Goal: Information Seeking & Learning: Check status

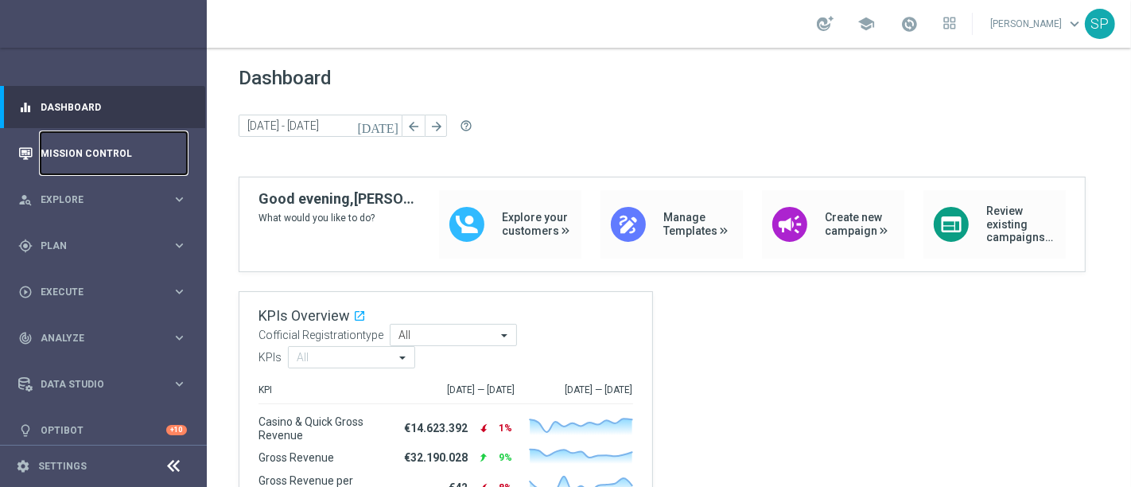
click at [171, 142] on link "Mission Control" at bounding box center [114, 153] width 146 height 42
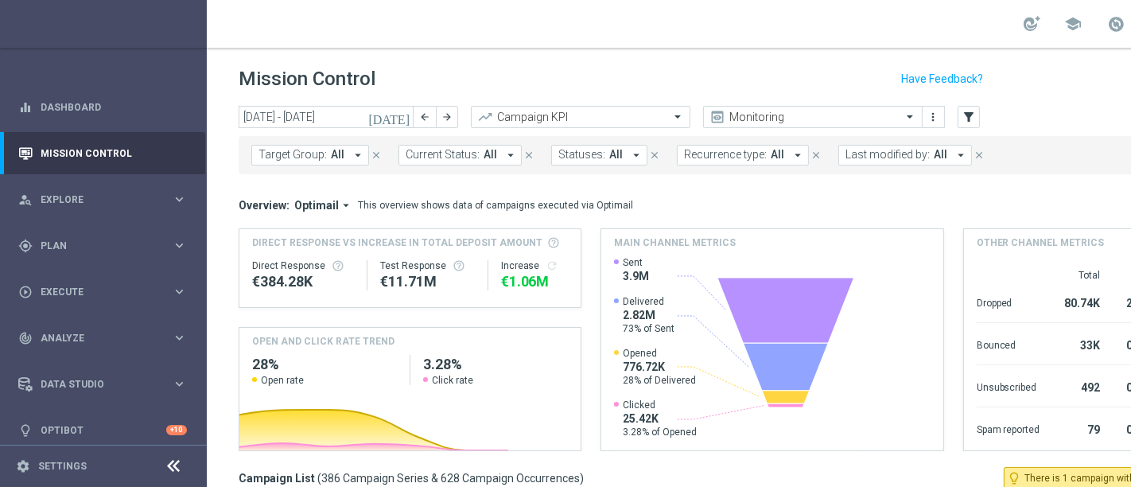
click at [875, 151] on span "Last modified by:" at bounding box center [888, 155] width 84 height 14
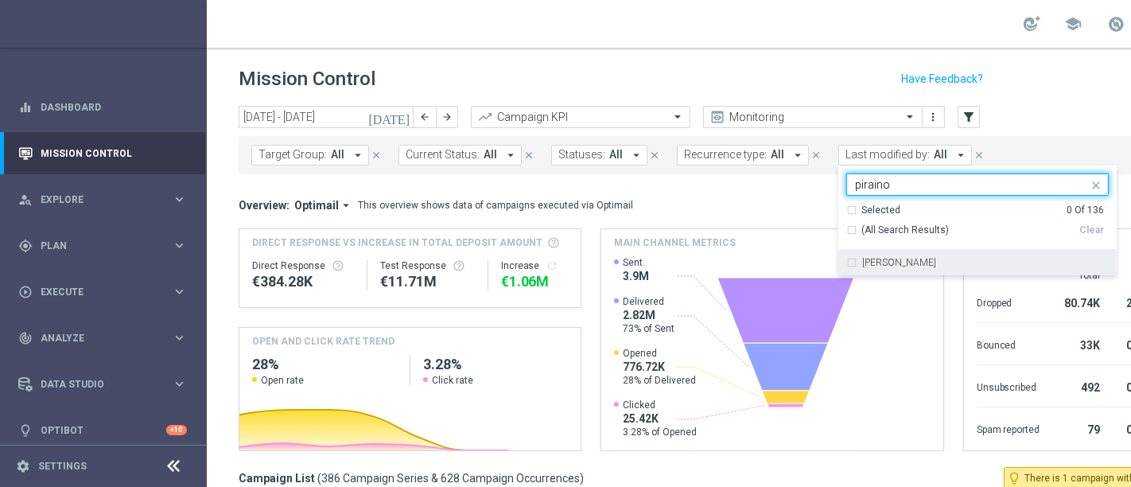
click at [901, 258] on label "[PERSON_NAME]" at bounding box center [899, 263] width 74 height 10
type input "piraino"
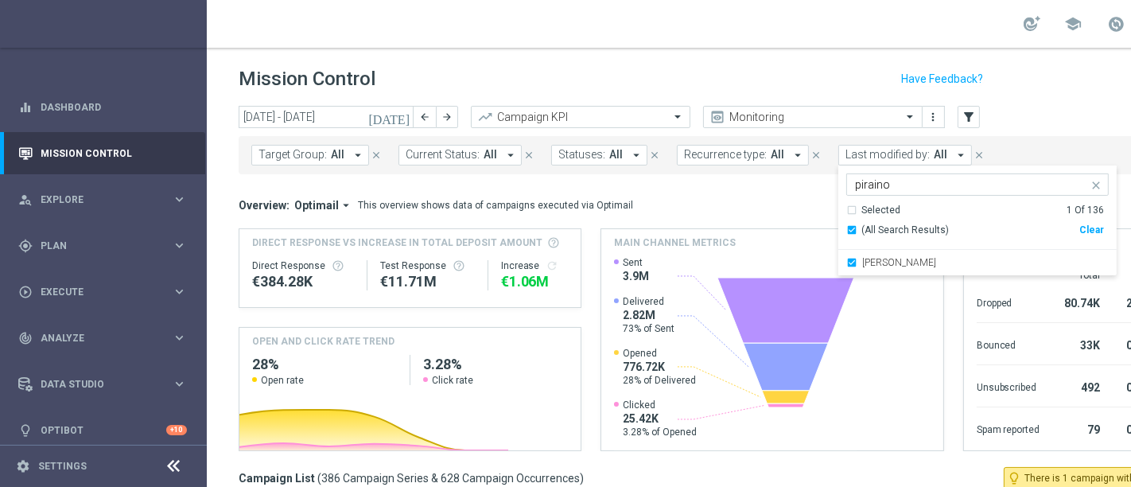
click at [1004, 121] on div "today 01 Sep 2025 - 07 Sep 2025 arrow_back arrow_forward Campaign KPI trending_…" at bounding box center [772, 118] width 1067 height 24
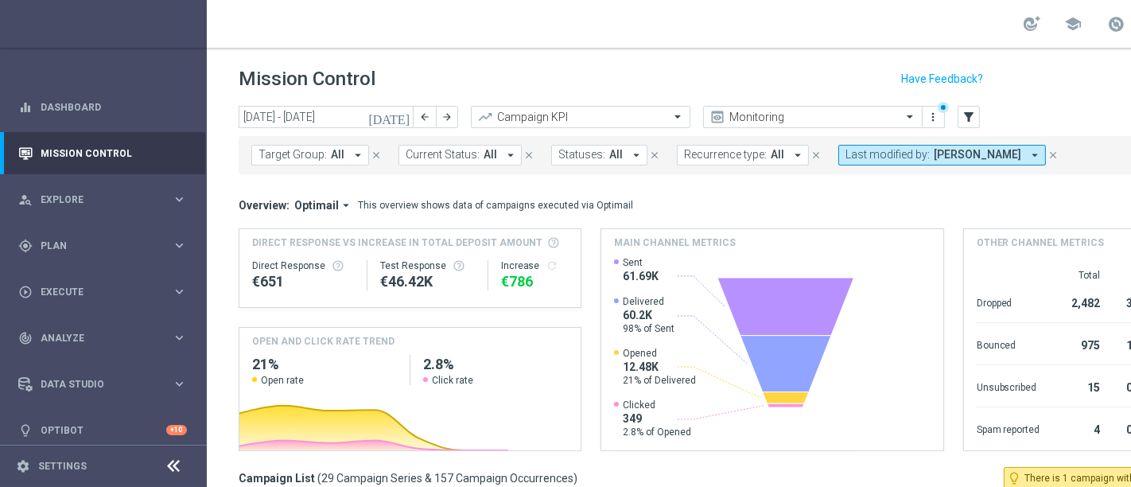
click at [402, 120] on icon "[DATE]" at bounding box center [389, 117] width 43 height 14
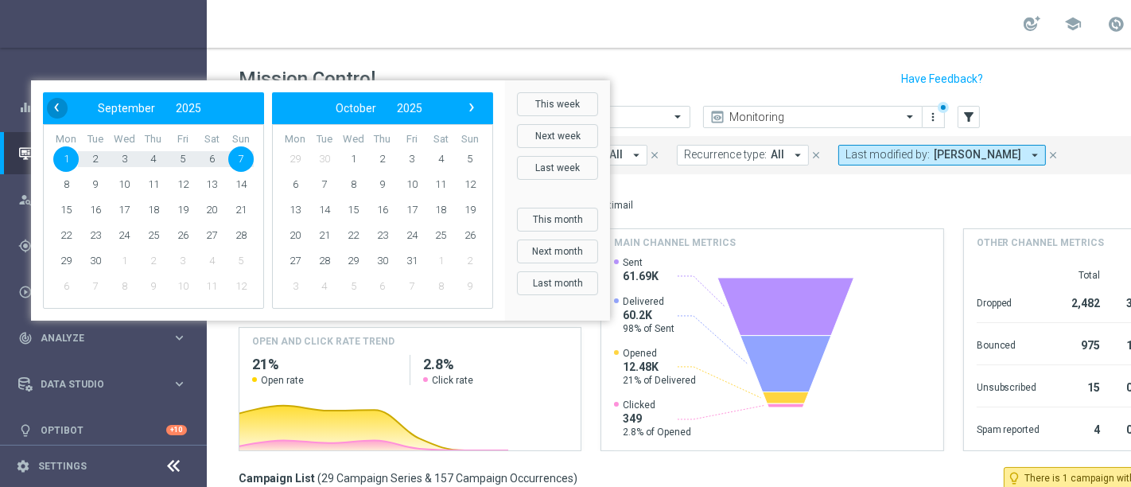
click at [67, 118] on span "‹" at bounding box center [56, 107] width 21 height 21
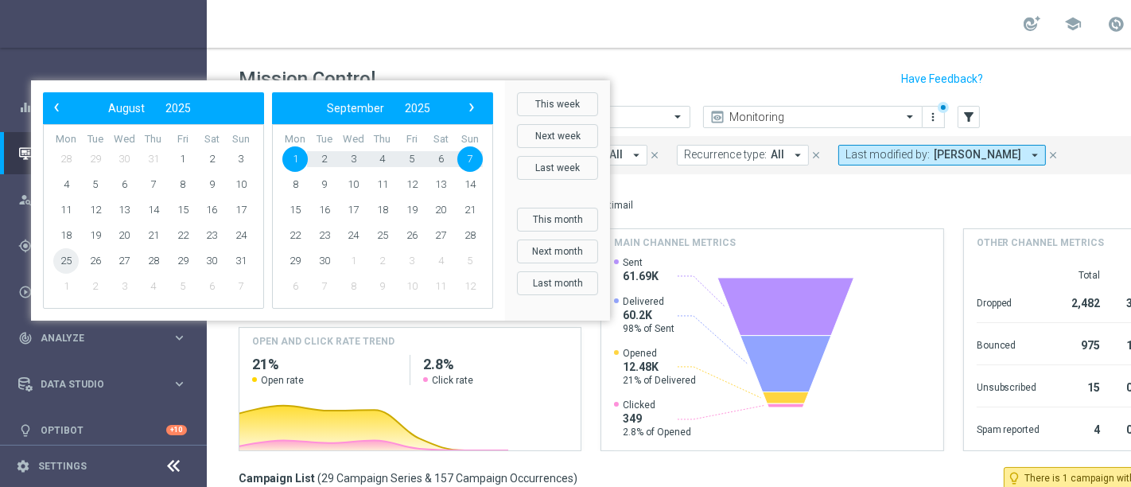
click at [79, 274] on span "25" at bounding box center [65, 260] width 25 height 25
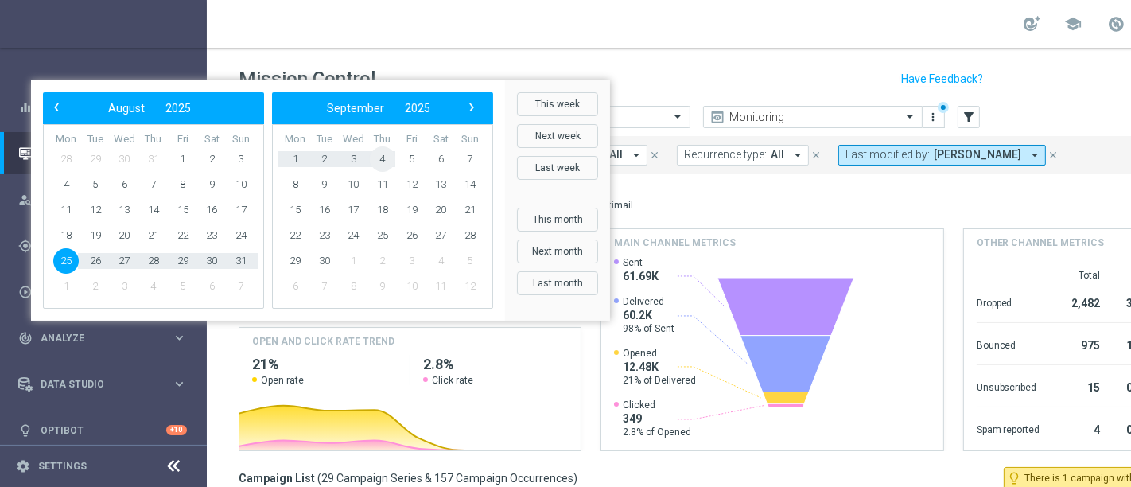
click at [395, 172] on span "4" at bounding box center [382, 158] width 25 height 25
type input "25 Aug 2025 - 04 Sep 2025"
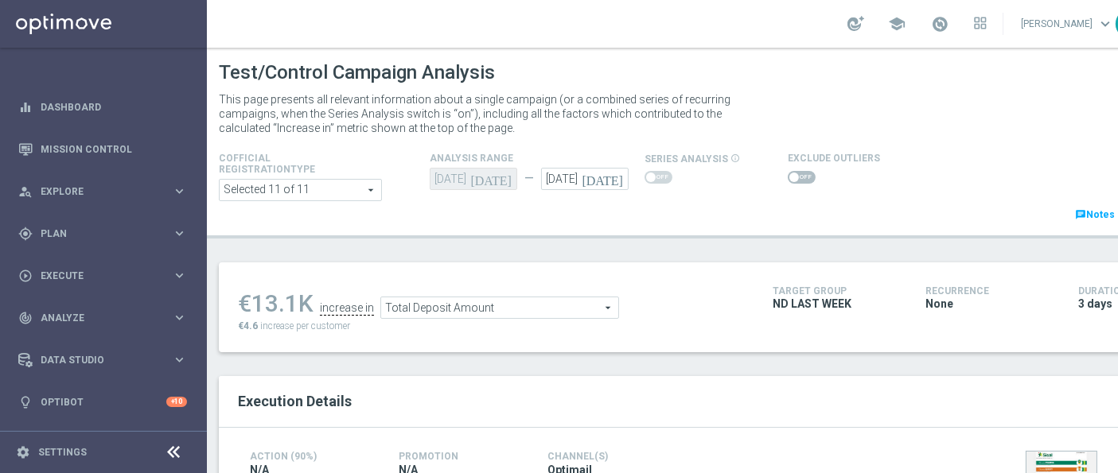
click at [789, 177] on span at bounding box center [794, 178] width 10 height 10
click at [787, 177] on input "checkbox" at bounding box center [801, 177] width 28 height 13
checkbox input "true"
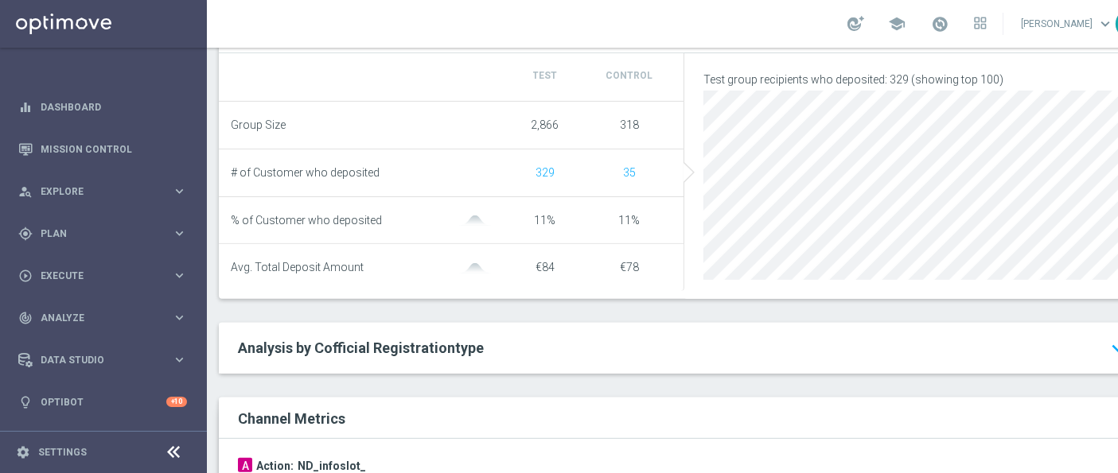
scroll to position [595, 0]
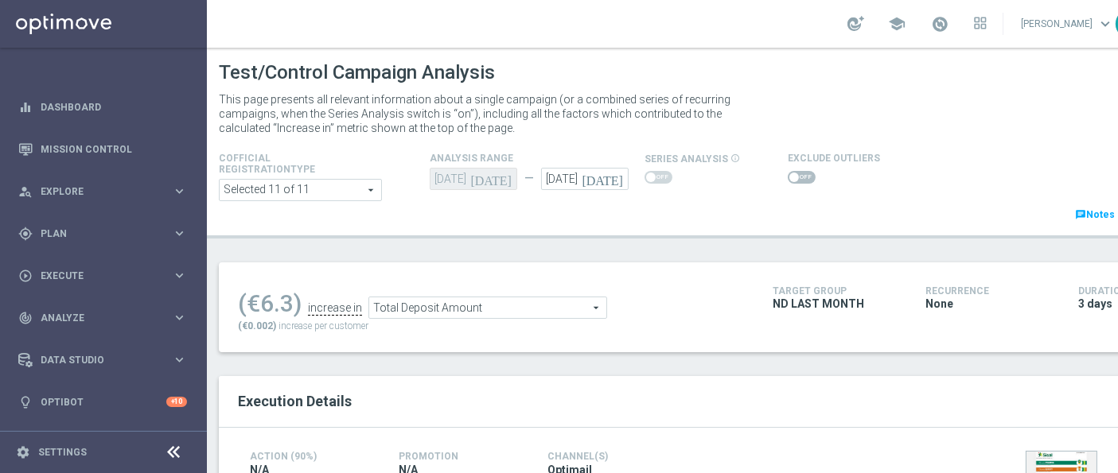
click at [798, 171] on span at bounding box center [801, 177] width 28 height 13
click at [798, 171] on input "checkbox" at bounding box center [801, 177] width 28 height 13
checkbox input "true"
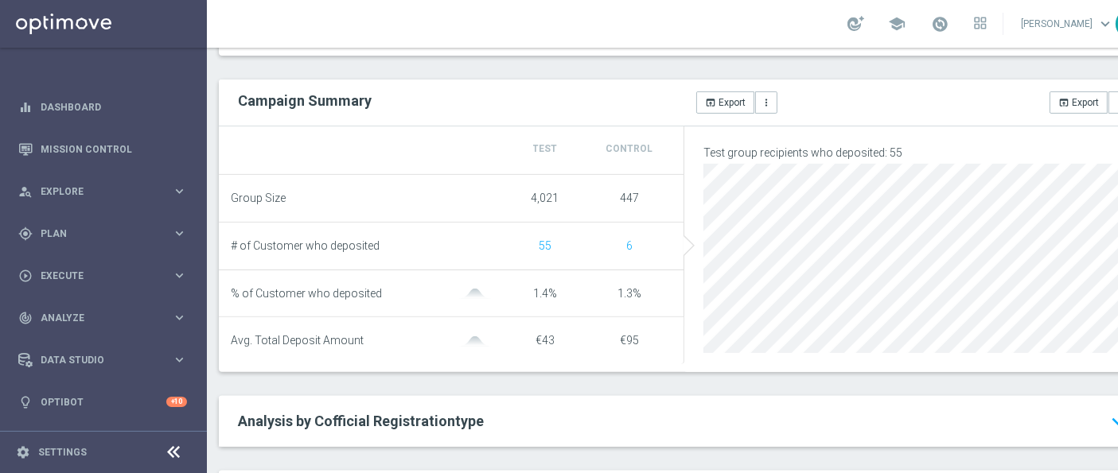
scroll to position [558, 0]
click at [601, 371] on div "Test Control Group Size 4,021 447 # of Customer who deposited 55 6 % of Custome…" at bounding box center [684, 249] width 931 height 246
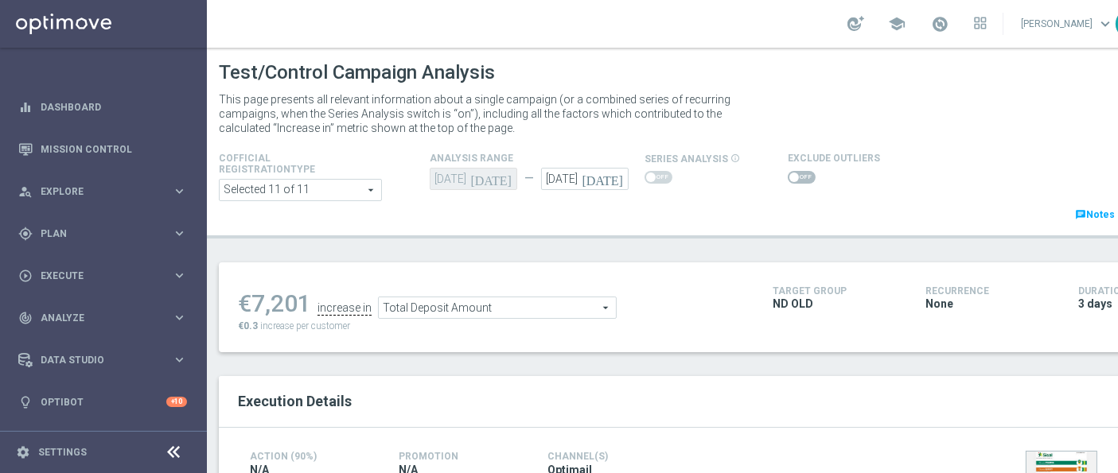
click at [793, 177] on span at bounding box center [801, 177] width 28 height 13
click at [793, 177] on input "checkbox" at bounding box center [801, 177] width 28 height 13
checkbox input "true"
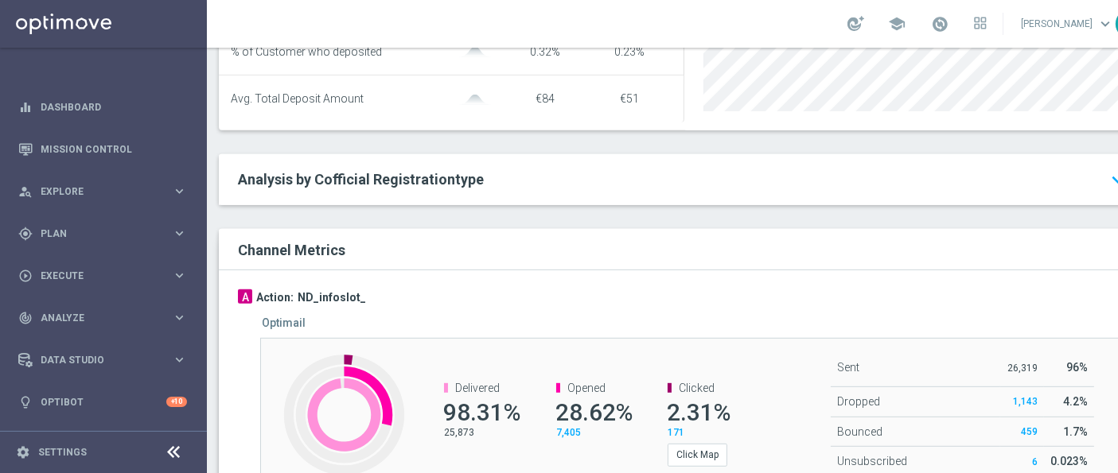
scroll to position [897, 0]
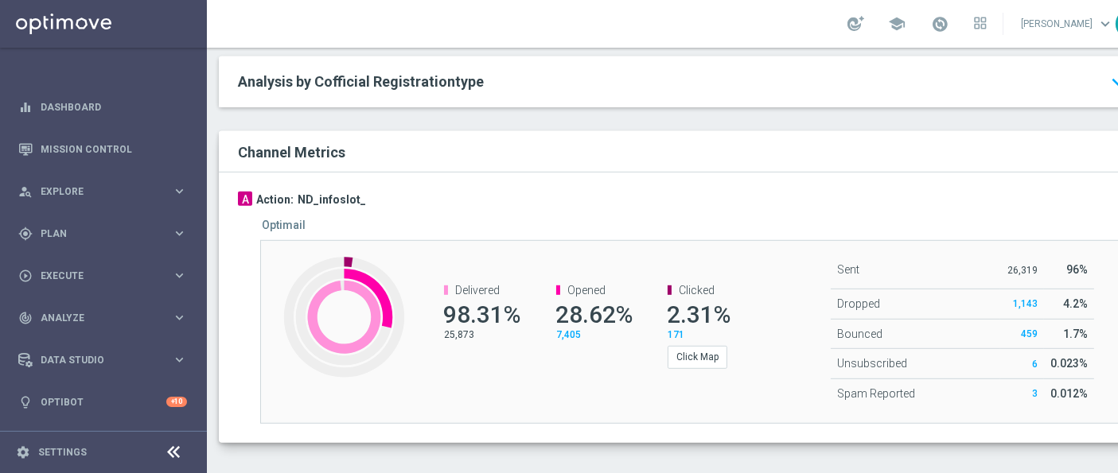
click at [806, 344] on div "Sent 26,319 96% Dropped 1,143 4.2% Bounced 459 6 3" at bounding box center [906, 330] width 263 height 157
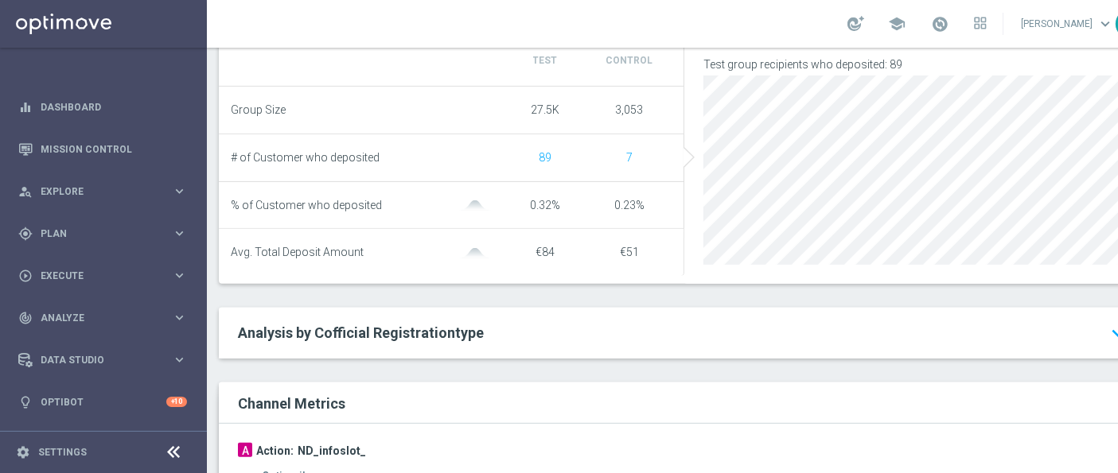
scroll to position [611, 0]
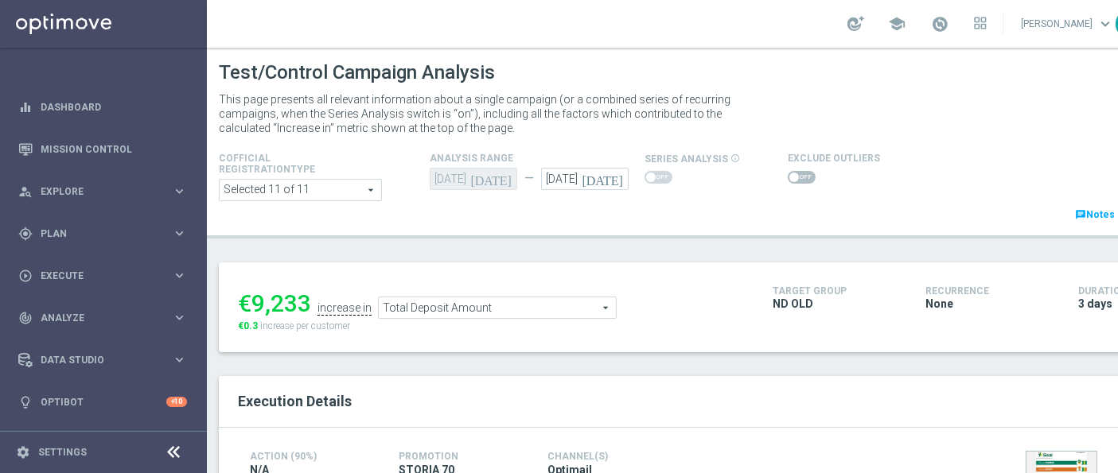
click at [795, 178] on span at bounding box center [801, 177] width 28 height 13
click at [795, 178] on input "checkbox" at bounding box center [801, 177] width 28 height 13
checkbox input "true"
